Goal: Task Accomplishment & Management: Manage account settings

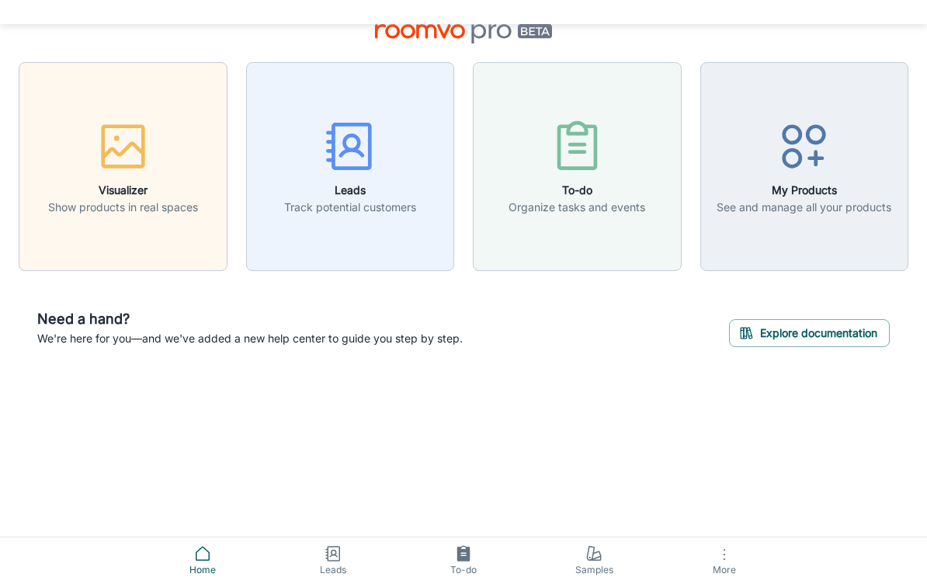
click at [732, 564] on span "More" at bounding box center [724, 570] width 112 height 12
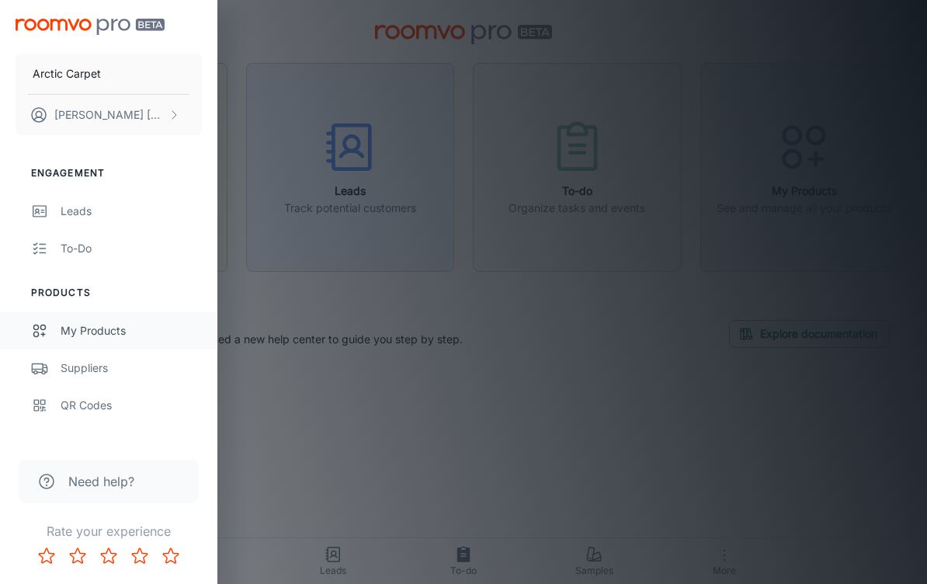
click at [44, 328] on icon at bounding box center [39, 330] width 17 height 19
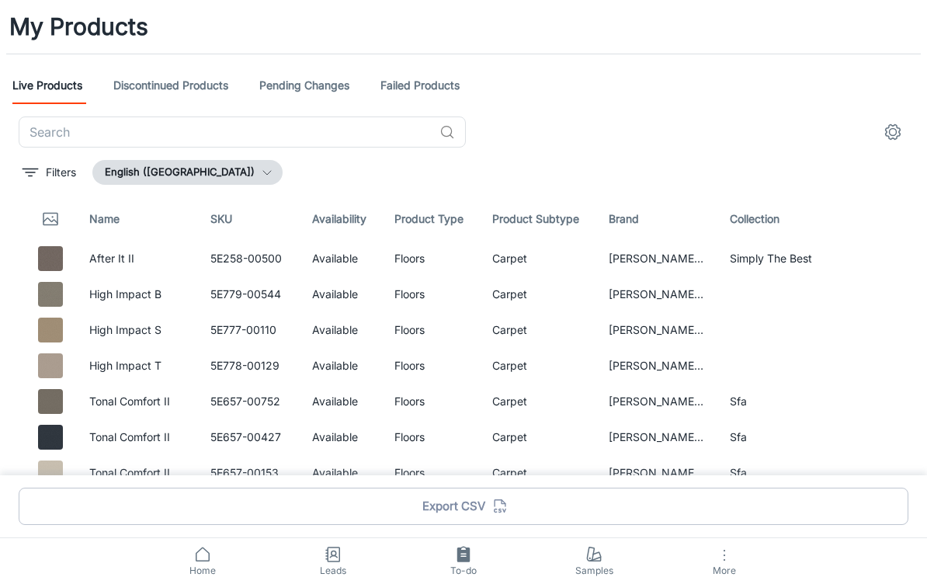
click at [719, 546] on icon "button" at bounding box center [724, 555] width 19 height 19
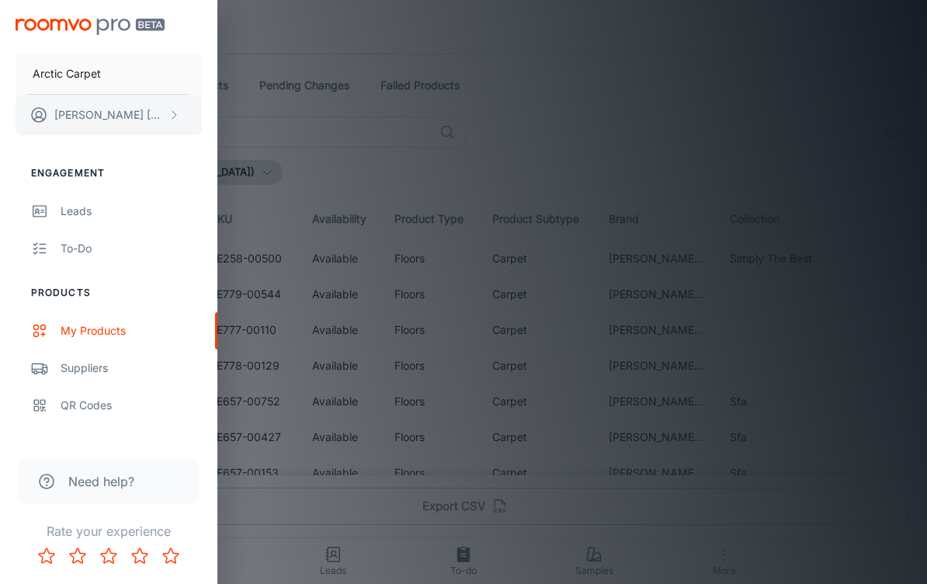
click at [82, 114] on p "[PERSON_NAME]" at bounding box center [109, 114] width 110 height 17
click at [38, 119] on div at bounding box center [463, 292] width 927 height 584
click at [74, 66] on p "Arctic Carpet" at bounding box center [67, 73] width 68 height 17
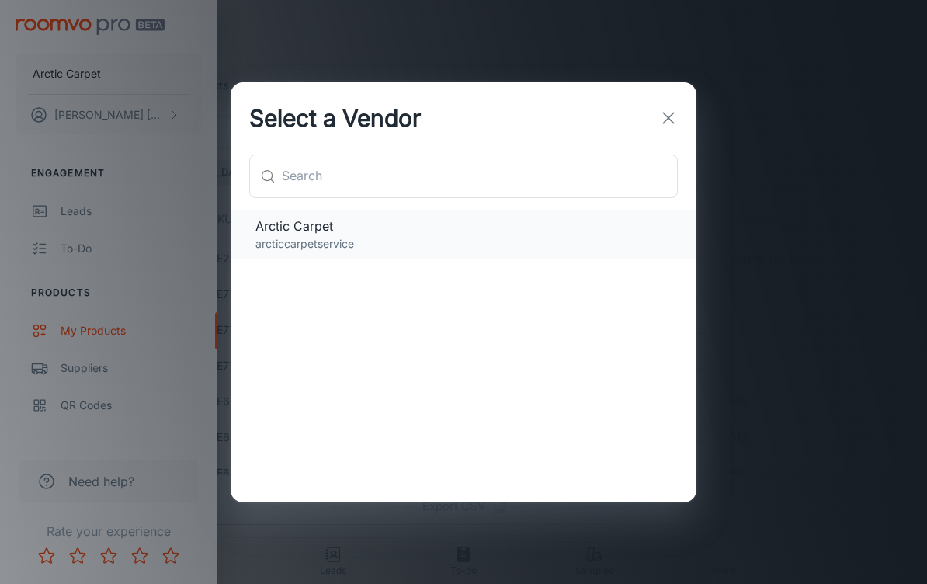
click at [269, 235] on p "arcticcarpetservice" at bounding box center [463, 243] width 416 height 17
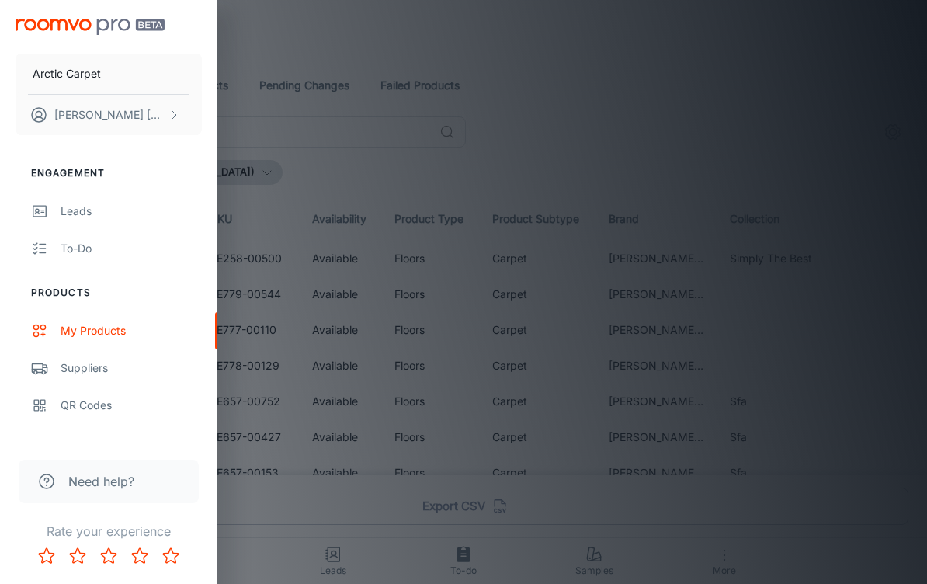
click at [49, 34] on img at bounding box center [90, 27] width 149 height 16
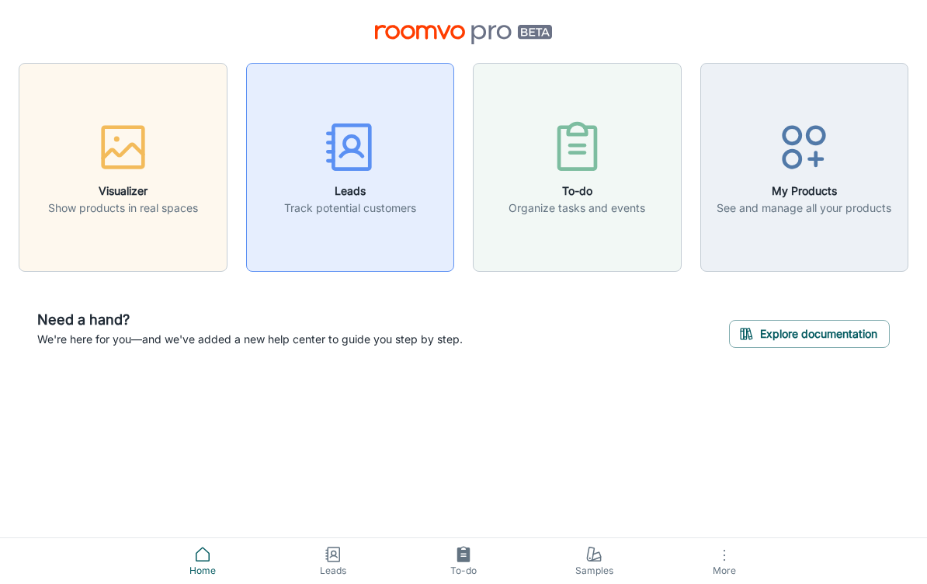
click at [335, 176] on div "button" at bounding box center [350, 150] width 132 height 64
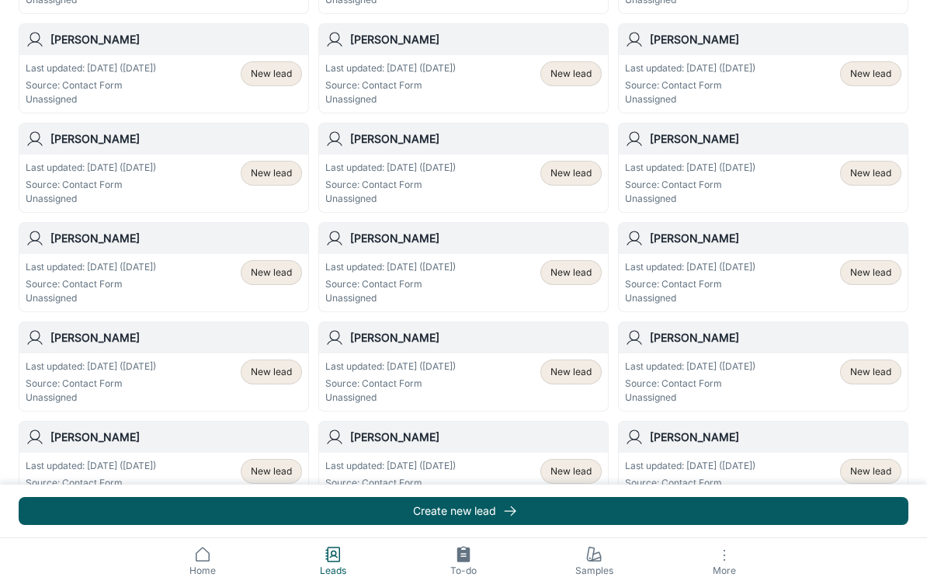
scroll to position [512, 0]
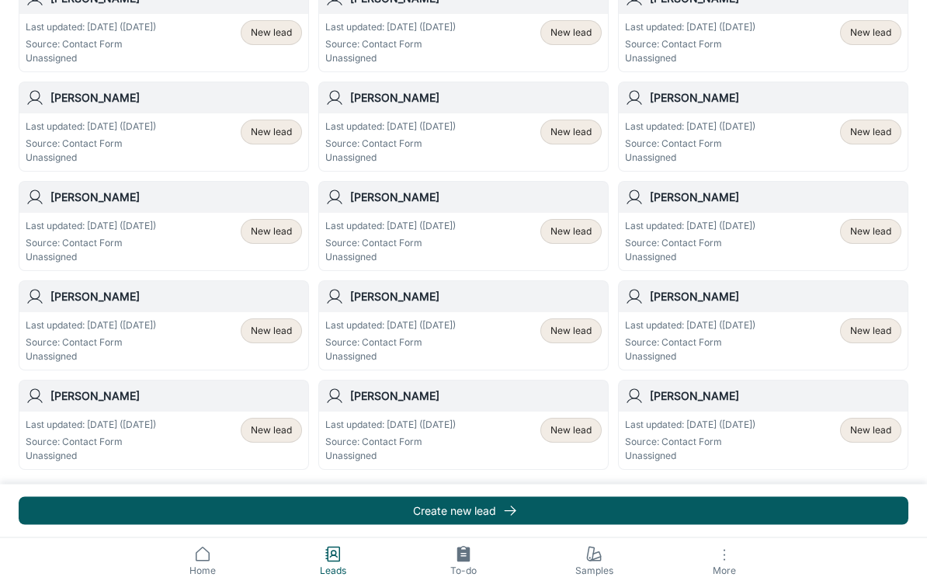
click at [881, 433] on span "New lead" at bounding box center [870, 431] width 41 height 14
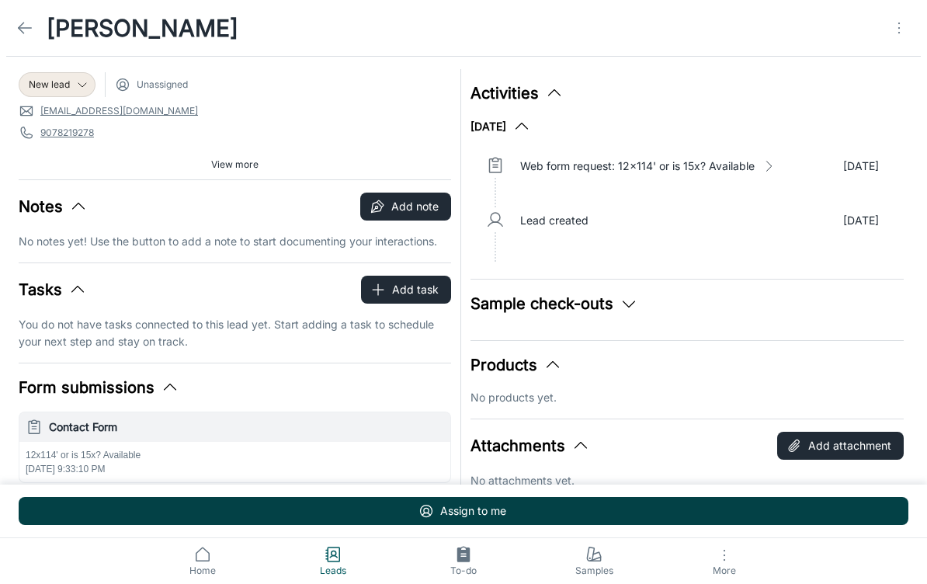
click at [755, 525] on button "Assign to me" at bounding box center [464, 511] width 890 height 28
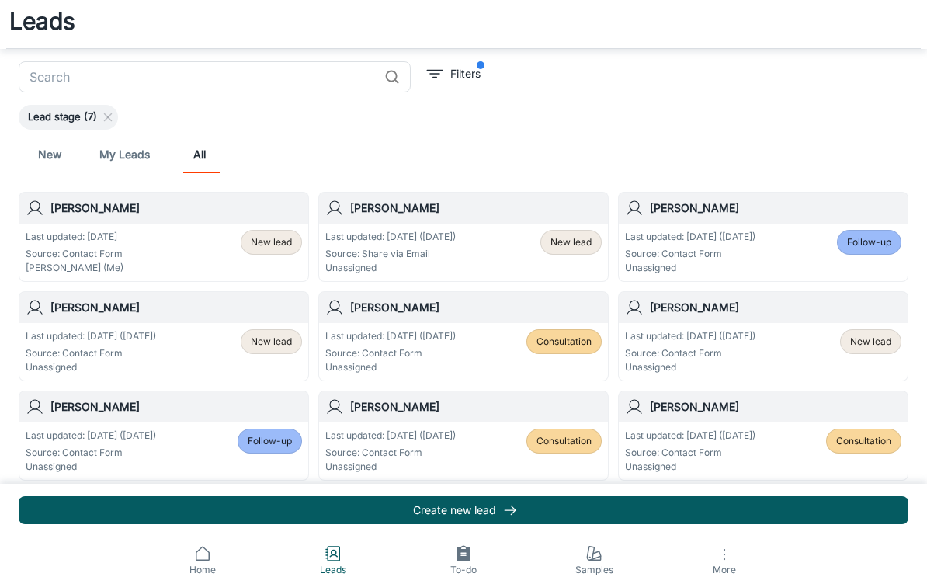
scroll to position [5, 0]
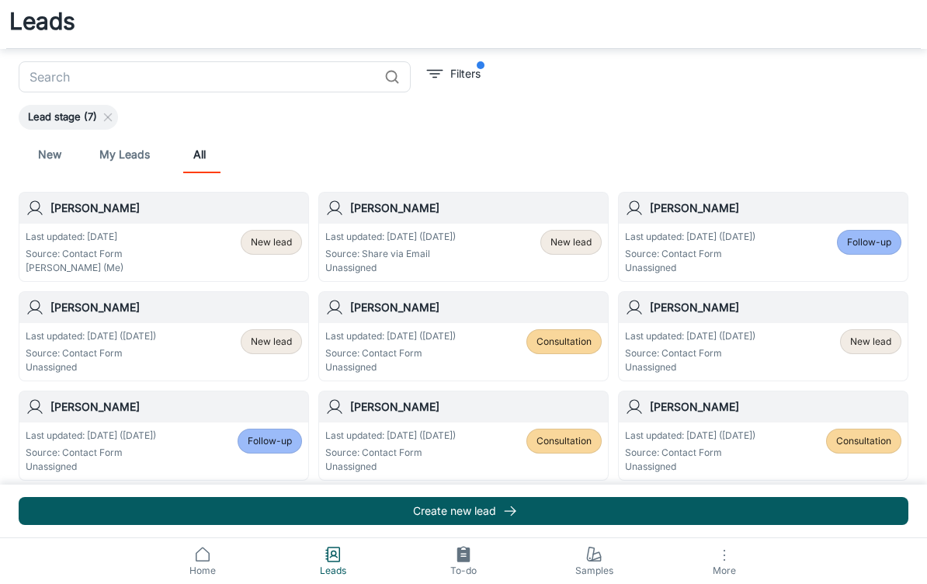
click at [120, 163] on link "My Leads" at bounding box center [124, 154] width 50 height 37
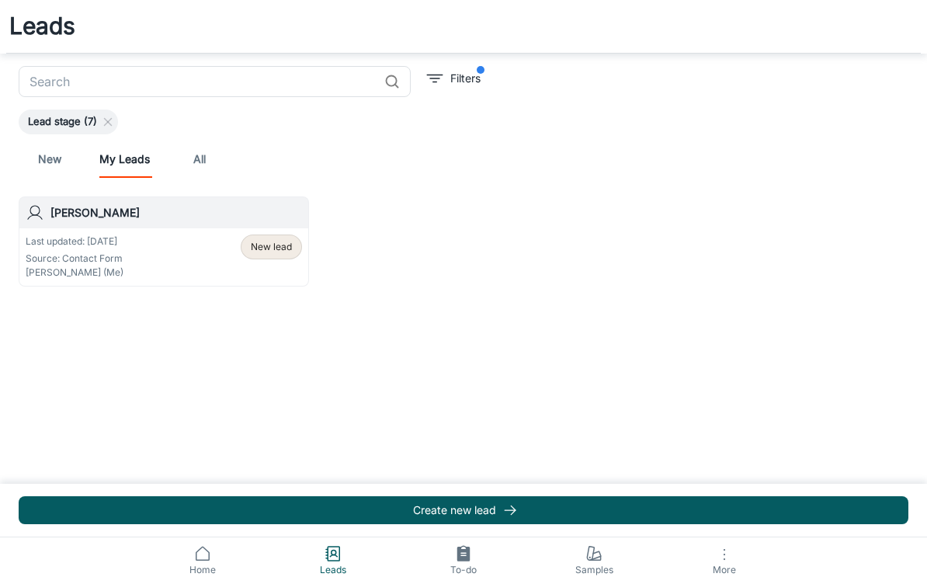
click at [43, 158] on link "New" at bounding box center [49, 159] width 37 height 37
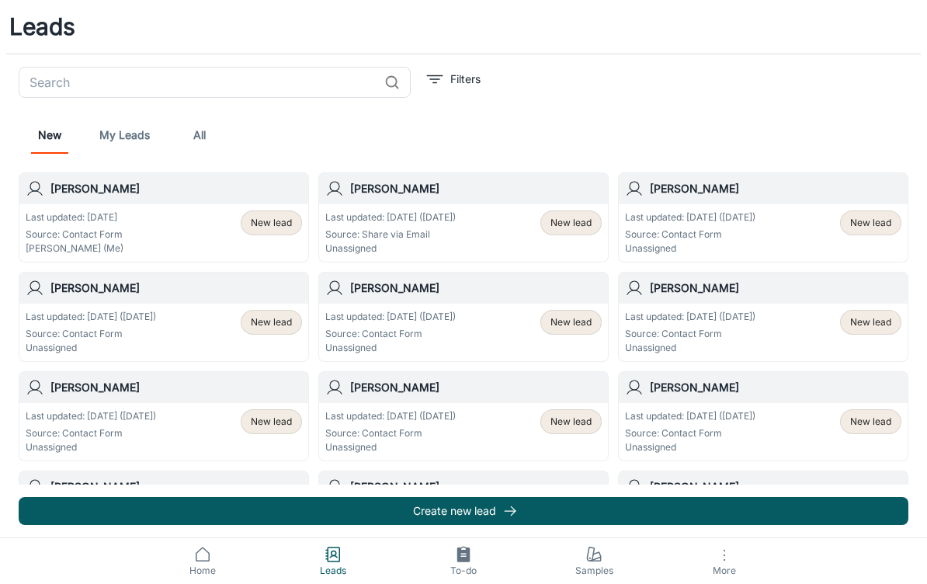
click at [212, 564] on span "Home" at bounding box center [203, 571] width 112 height 14
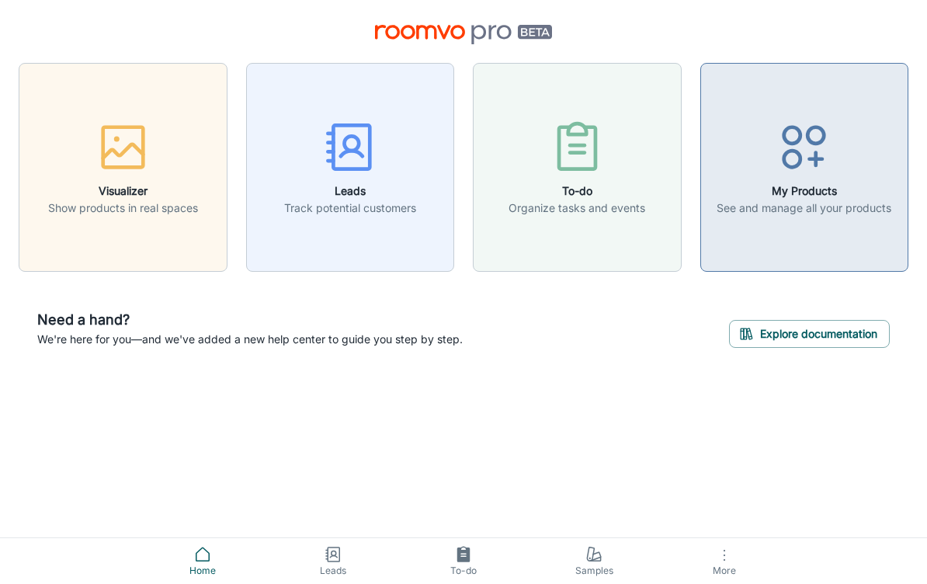
click at [836, 220] on button "My Products See and manage all your products" at bounding box center [804, 167] width 209 height 209
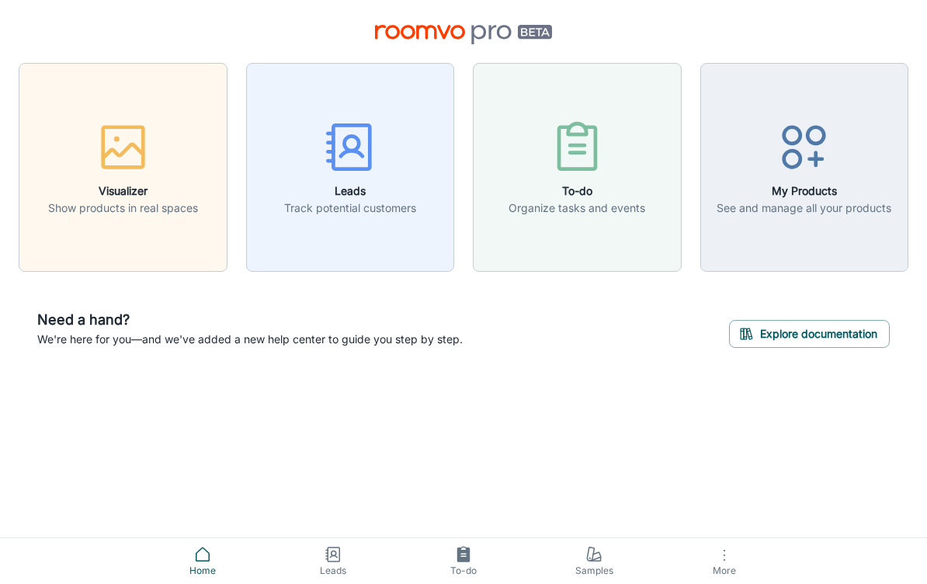
click at [213, 564] on span "Home" at bounding box center [203, 571] width 112 height 14
click at [203, 545] on icon at bounding box center [202, 554] width 19 height 19
click at [207, 545] on icon at bounding box center [202, 554] width 19 height 19
click at [200, 545] on icon at bounding box center [202, 554] width 19 height 19
click at [731, 546] on icon "button" at bounding box center [724, 555] width 19 height 19
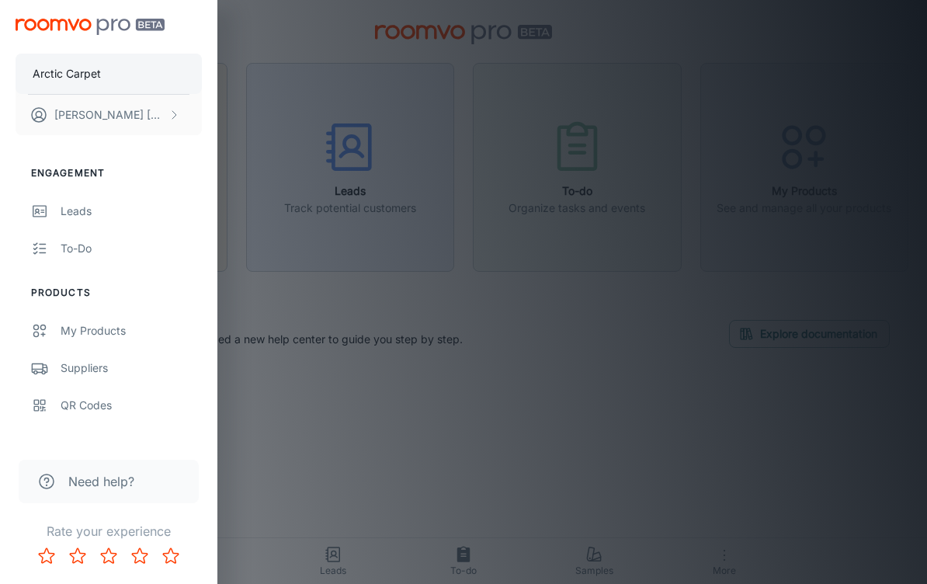
click at [40, 78] on p "Arctic Carpet" at bounding box center [67, 73] width 68 height 17
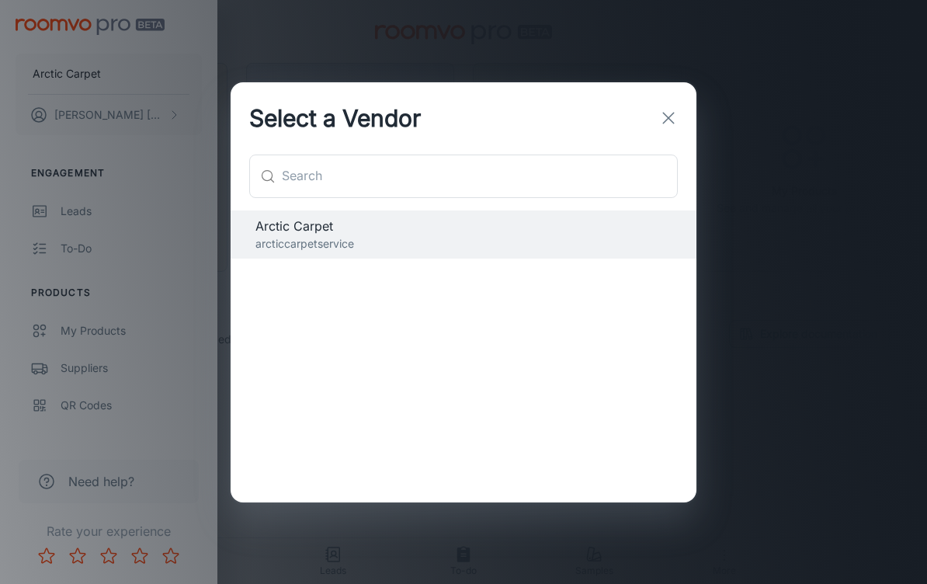
click at [2, 221] on div "Select a Vendor ​ ​ Arctic Carpet arcticcarpetservice" at bounding box center [463, 292] width 927 height 584
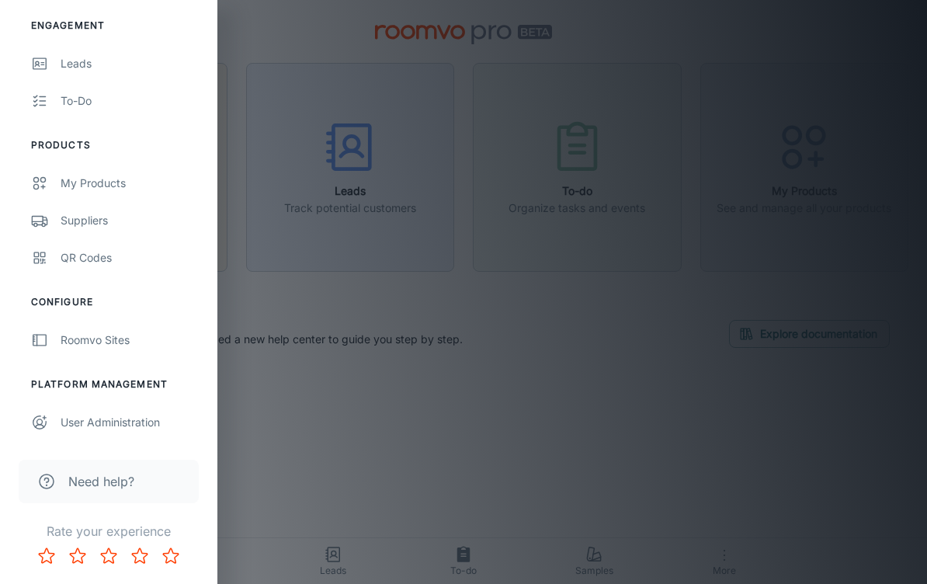
scroll to position [147, 0]
click at [77, 342] on div "Roomvo Sites" at bounding box center [131, 339] width 141 height 17
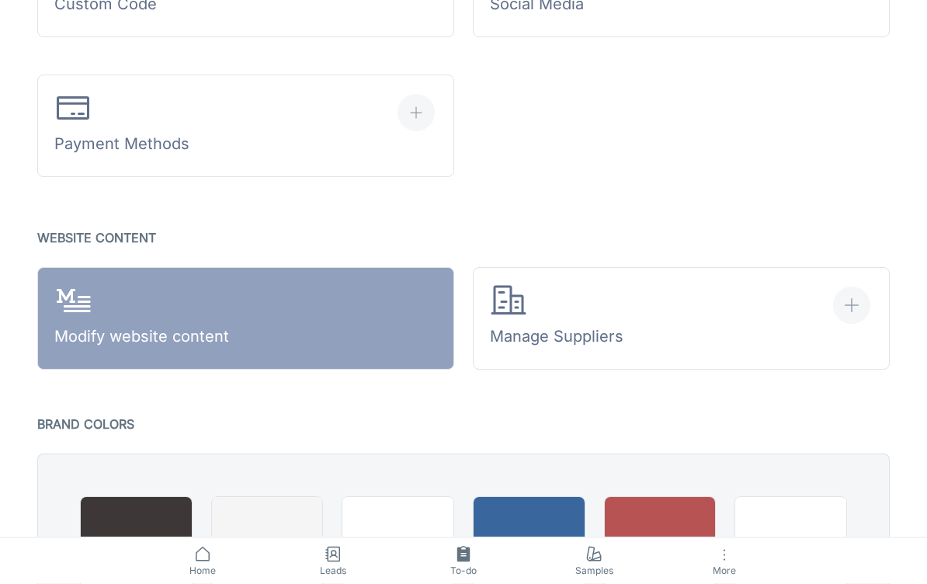
scroll to position [805, 0]
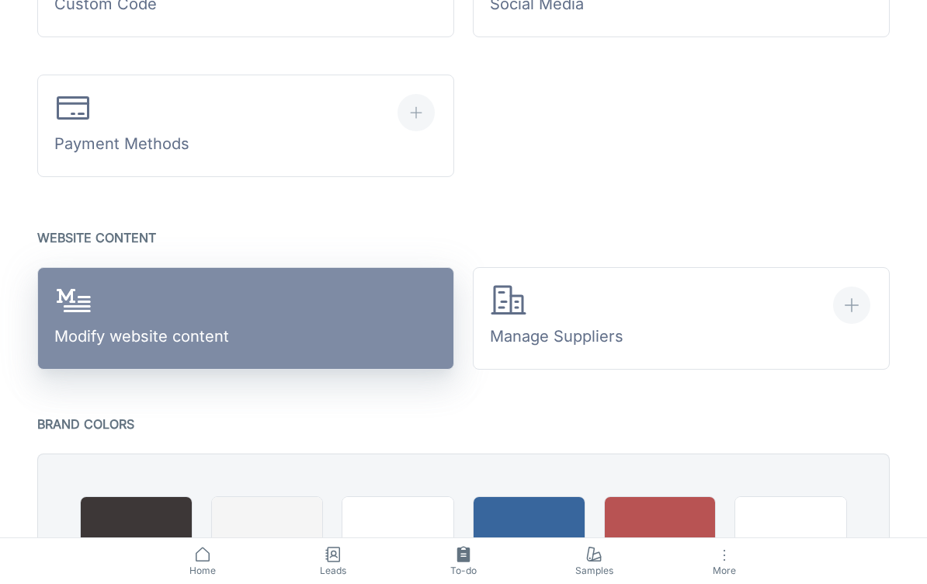
click at [83, 316] on icon at bounding box center [72, 300] width 37 height 37
